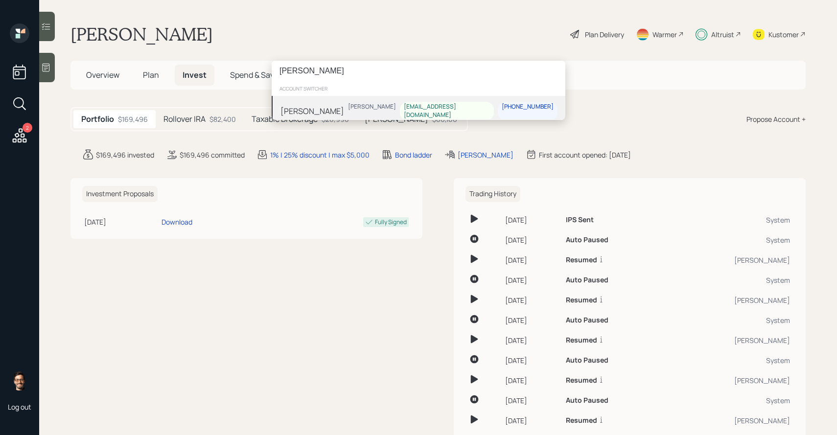
type input "[PERSON_NAME]"
click at [345, 113] on div "[PERSON_NAME] [PERSON_NAME] [EMAIL_ADDRESS][DOMAIN_NAME] [PHONE_NUMBER]" at bounding box center [419, 111] width 294 height 30
